Goal: Transaction & Acquisition: Register for event/course

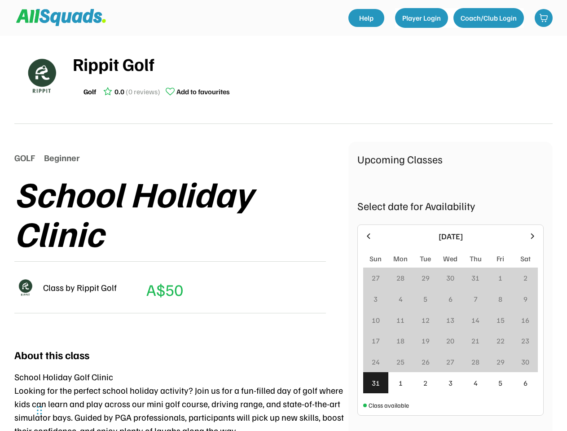
click at [283, 215] on div "School Holiday Clinic" at bounding box center [181, 212] width 334 height 79
click at [283, 229] on div "School Holiday Clinic" at bounding box center [181, 212] width 334 height 79
click at [283, 233] on div "School Holiday Clinic" at bounding box center [181, 212] width 334 height 79
click at [283, 80] on div "Rippit Golf Golf 0.0 (0 reviews) Add to favourites" at bounding box center [313, 75] width 480 height 50
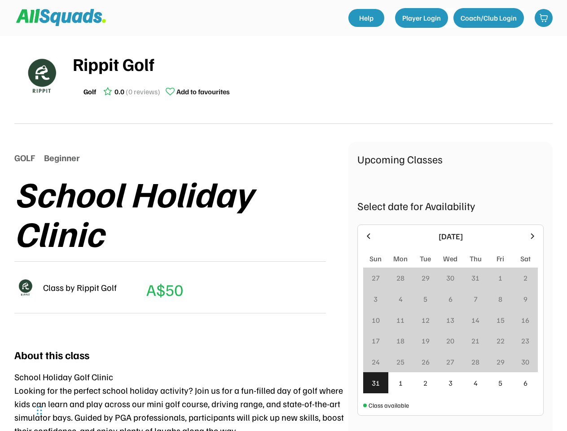
click at [41, 75] on img at bounding box center [41, 75] width 45 height 45
click at [312, 75] on div "Rippit Golf" at bounding box center [313, 63] width 480 height 27
click at [312, 64] on div "Rippit Golf" at bounding box center [313, 63] width 480 height 27
click at [312, 92] on div "Golf 0.0 (0 reviews) Add to favourites" at bounding box center [313, 92] width 480 height 18
click at [90, 92] on div "Golf" at bounding box center [89, 91] width 13 height 11
